Goal: Information Seeking & Learning: Understand process/instructions

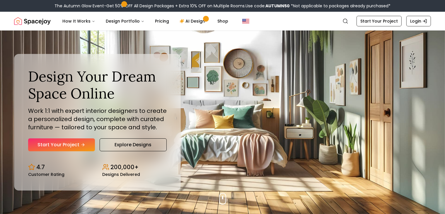
drag, startPoint x: 170, startPoint y: 193, endPoint x: 158, endPoint y: 175, distance: 20.9
click at [158, 175] on div "Design Your Dream Space Online Work 1:1 with expert interior designers to creat…" at bounding box center [222, 121] width 445 height 183
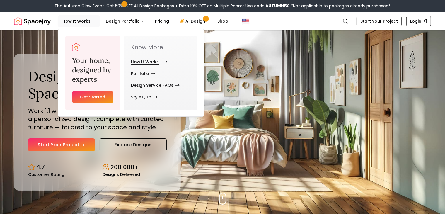
click at [135, 61] on link "How It Works" at bounding box center [148, 62] width 34 height 12
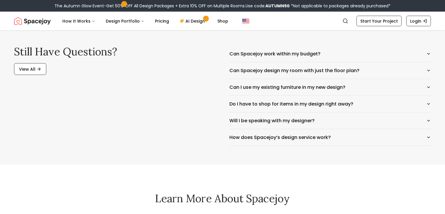
scroll to position [948, 0]
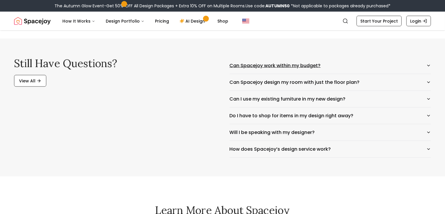
click at [429, 66] on icon "button" at bounding box center [428, 65] width 5 height 5
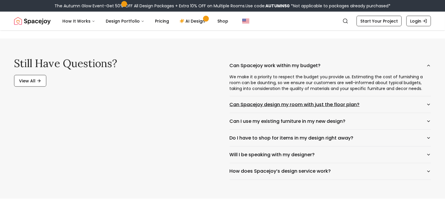
click at [426, 105] on icon "button" at bounding box center [428, 104] width 5 height 5
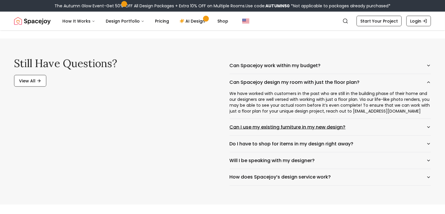
click at [428, 127] on icon "button" at bounding box center [428, 127] width 2 height 1
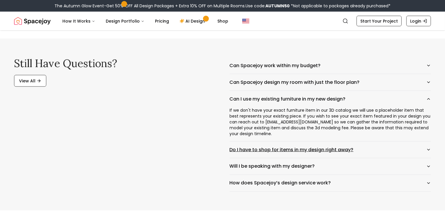
click at [428, 147] on icon "button" at bounding box center [428, 149] width 5 height 5
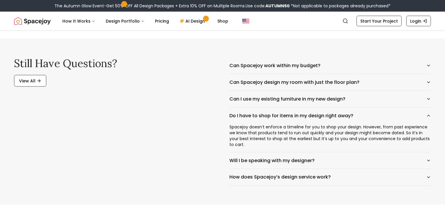
drag, startPoint x: 428, startPoint y: 147, endPoint x: 432, endPoint y: 141, distance: 6.4
click at [432, 141] on div "Still have questions? View All Can Spacejoy work within my budget? Can Spacejoy…" at bounding box center [222, 122] width 445 height 166
click at [426, 174] on button "How does Spacejoy’s design service work?" at bounding box center [331, 177] width 202 height 16
